Goal: Use online tool/utility: Utilize a website feature to perform a specific function

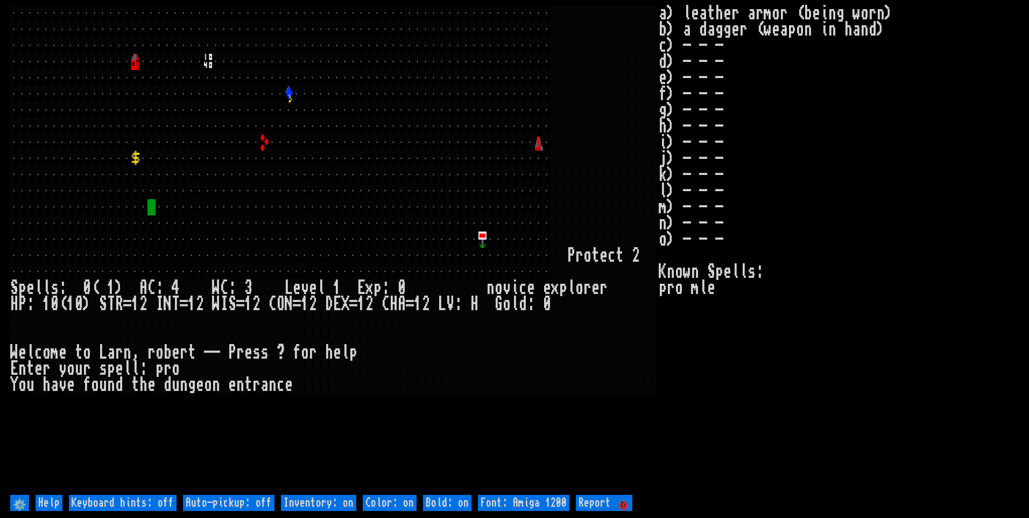
click at [262, 502] on off "Auto-pickup: off" at bounding box center [228, 503] width 91 height 16
type off "Auto-pickup: on"
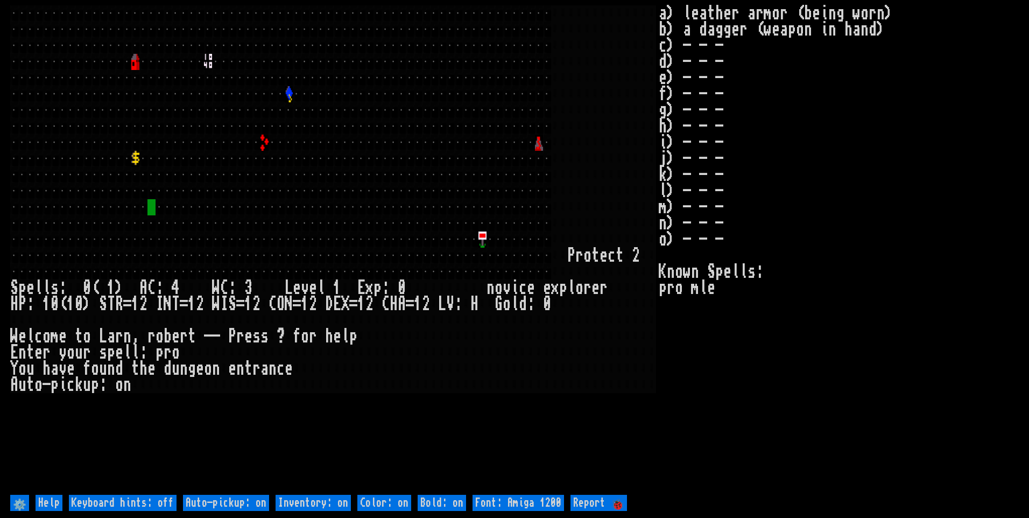
click at [308, 495] on on "Inventory: on" at bounding box center [313, 503] width 75 height 16
type on "Inventory: off"
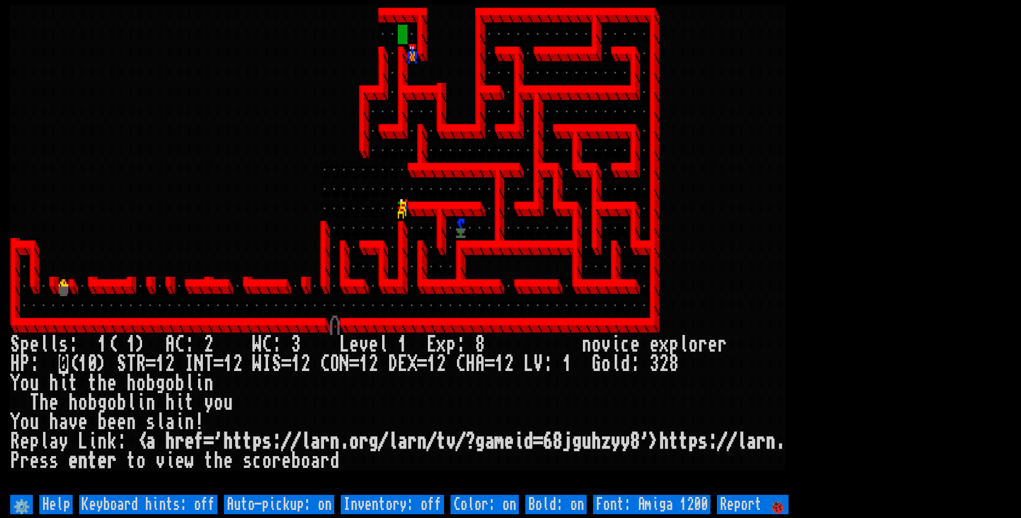
click at [859, 228] on larn at bounding box center [510, 248] width 1000 height 486
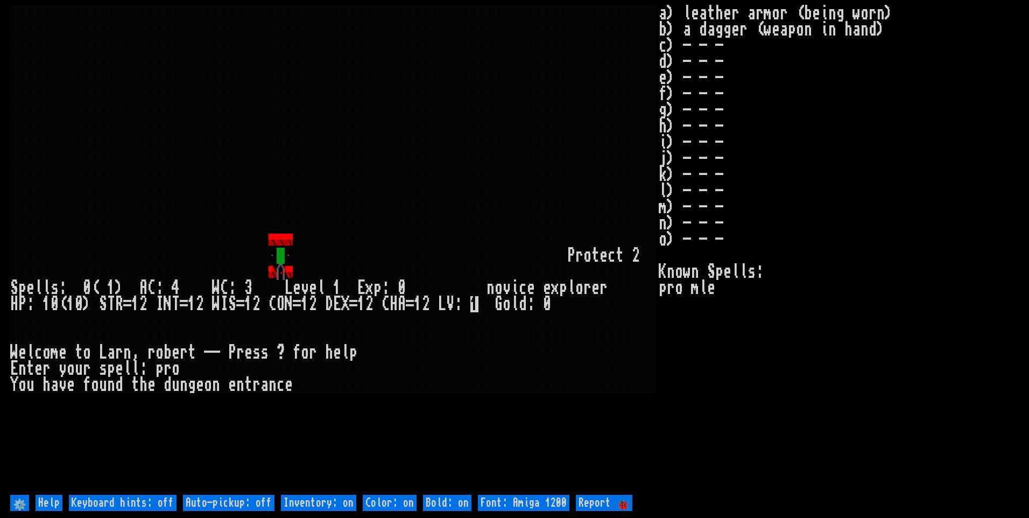
click at [256, 504] on off "Auto-pickup: off" at bounding box center [228, 503] width 91 height 16
type off "Auto-pickup: on"
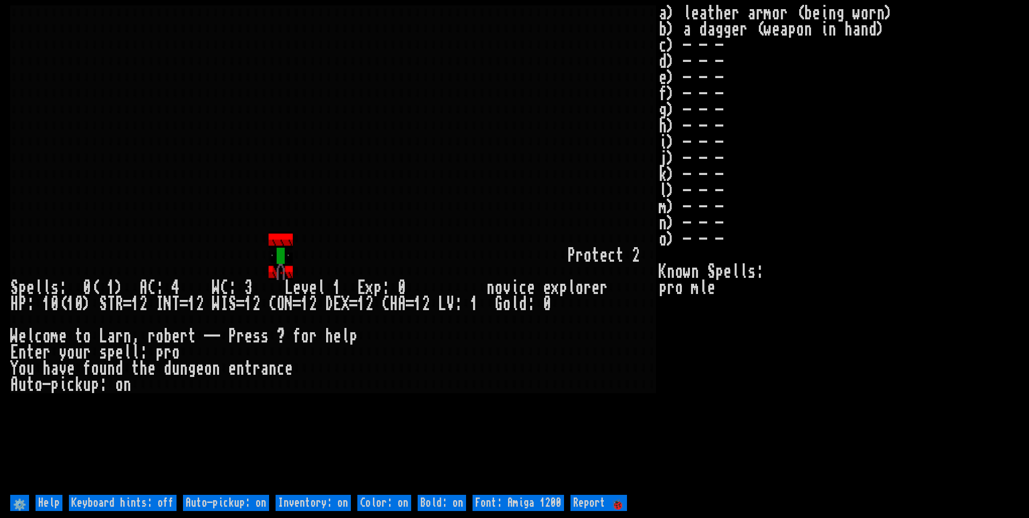
click at [302, 505] on on "Inventory: on" at bounding box center [313, 503] width 75 height 16
type on "Inventory: off"
